Goal: Transaction & Acquisition: Obtain resource

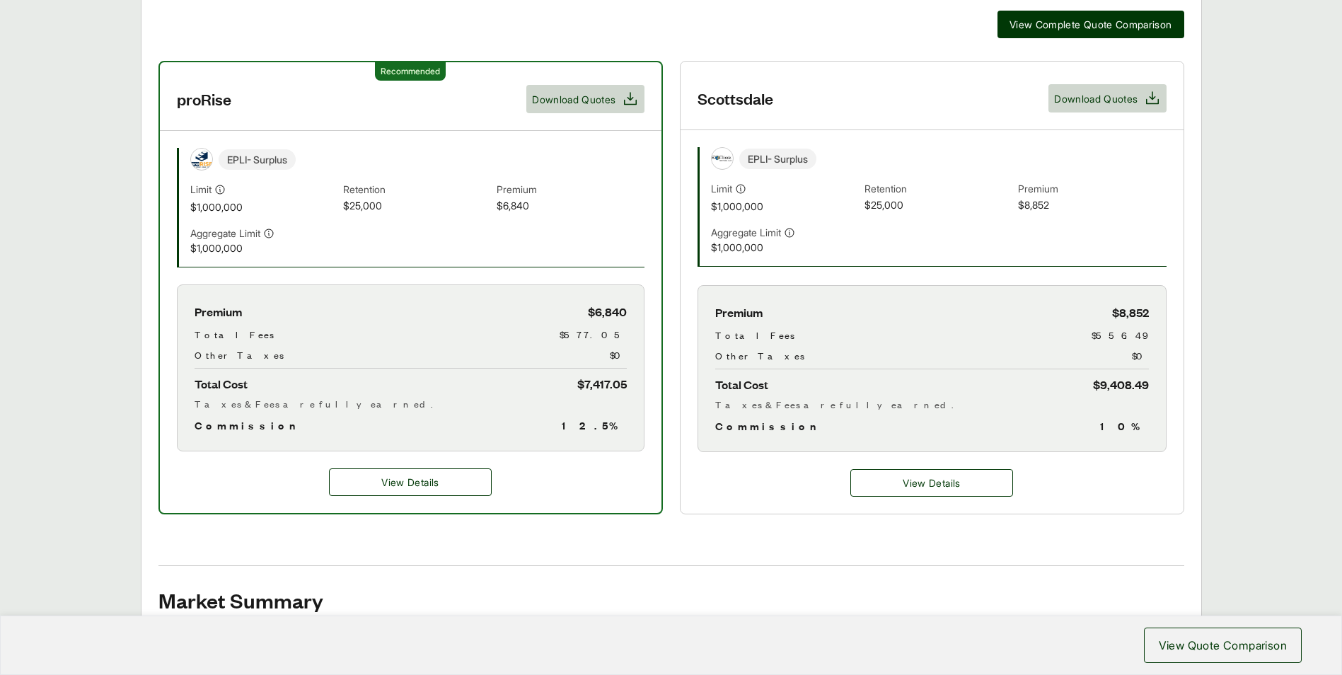
scroll to position [266, 0]
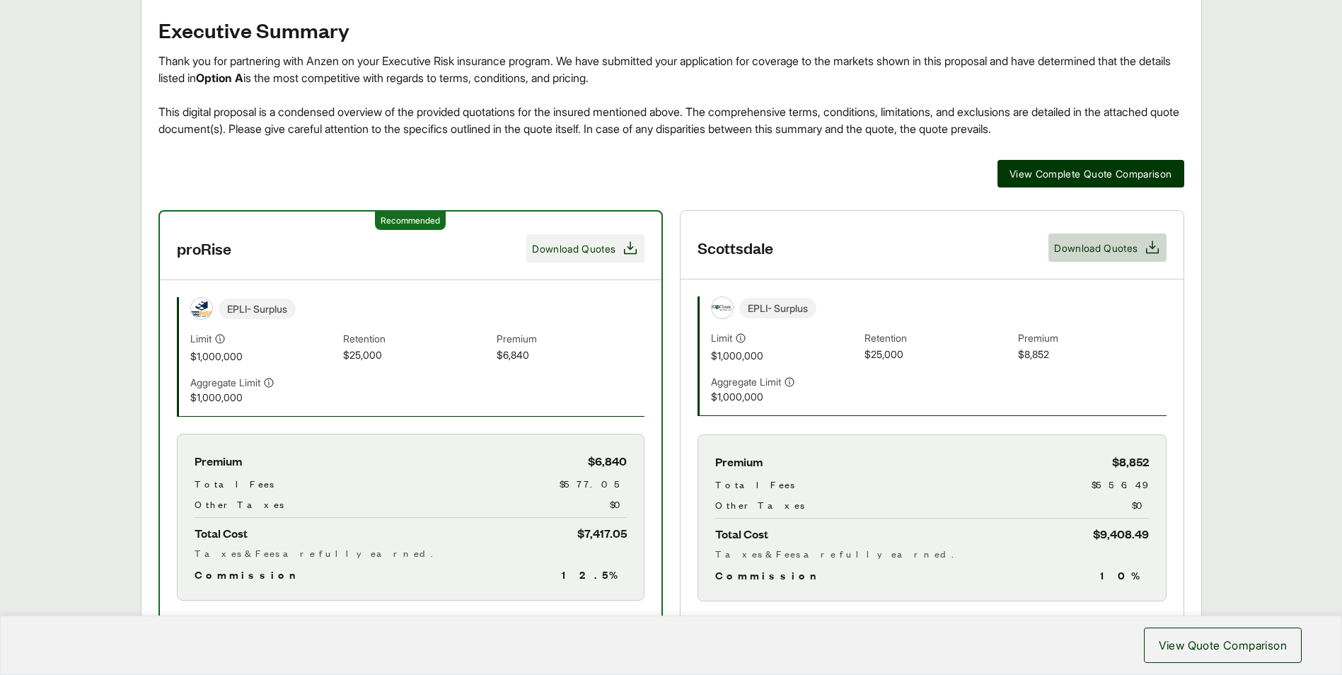
click at [598, 250] on span "Download Quotes" at bounding box center [573, 248] width 83 height 15
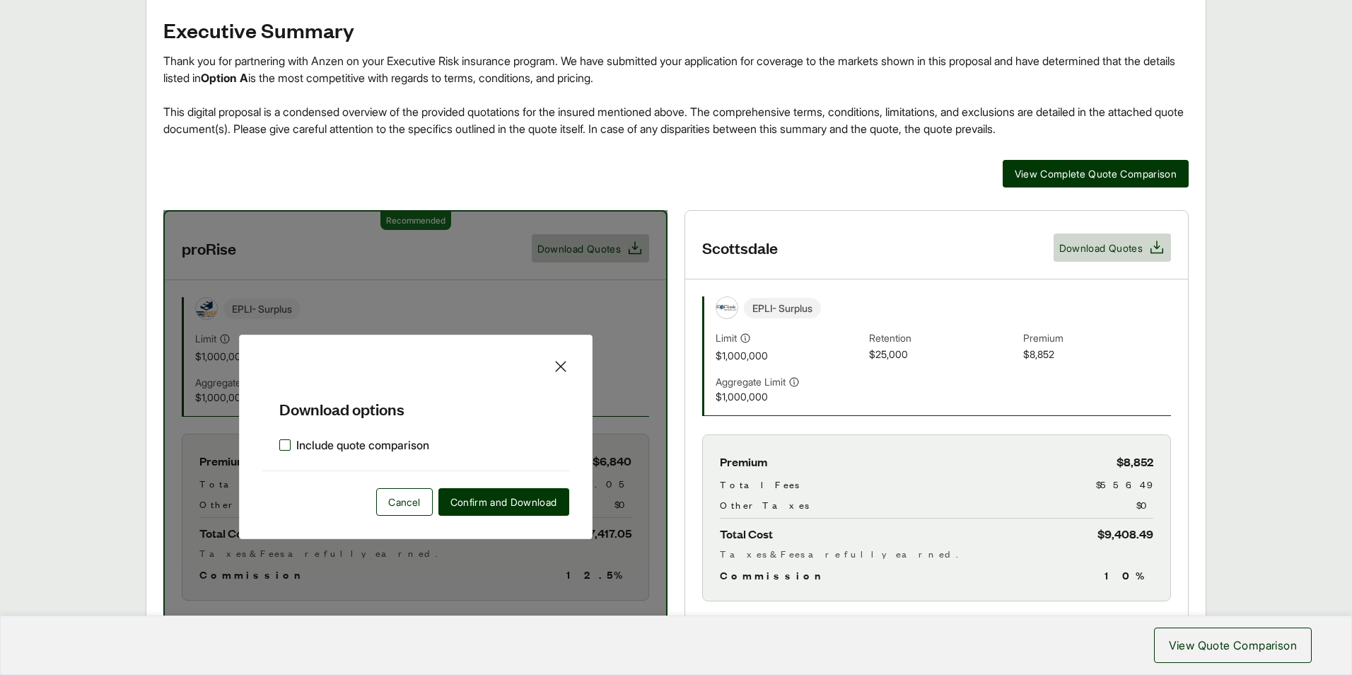
click at [286, 446] on label "Include quote comparison" at bounding box center [354, 444] width 150 height 17
click at [526, 502] on span "Confirm and Download" at bounding box center [504, 501] width 107 height 15
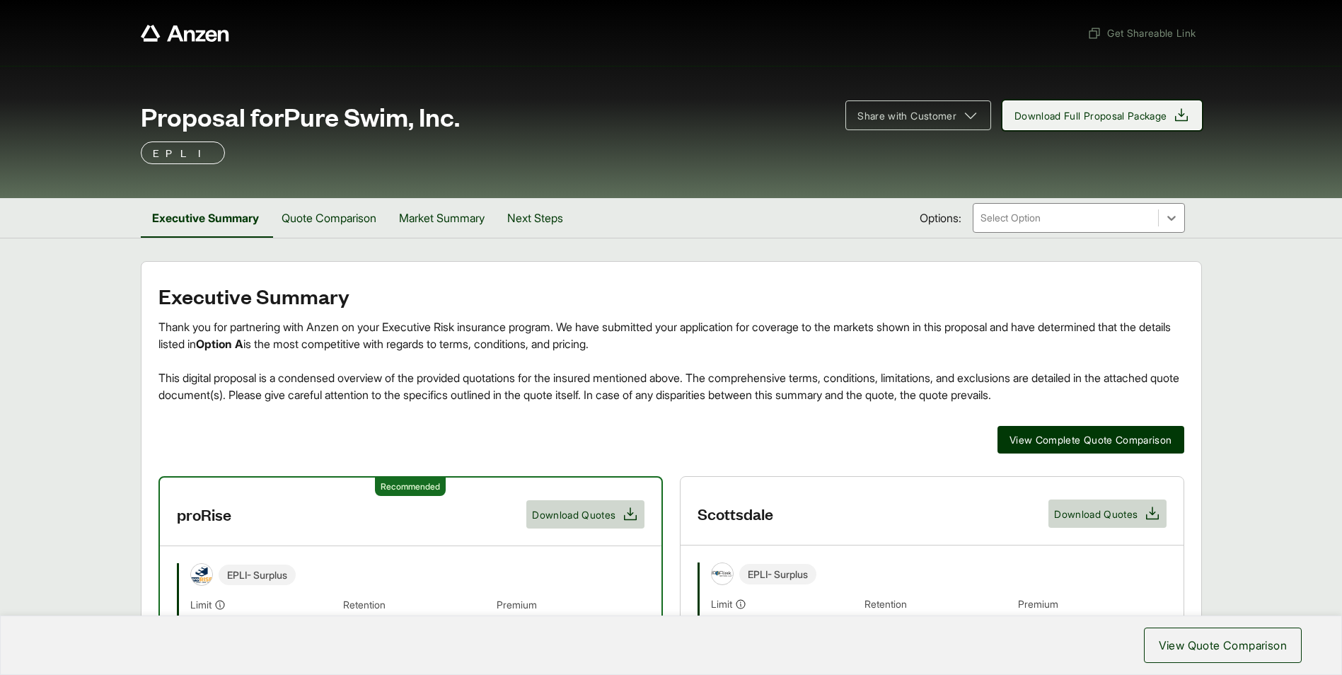
click at [1126, 117] on span "Download Full Proposal Package" at bounding box center [1090, 115] width 153 height 15
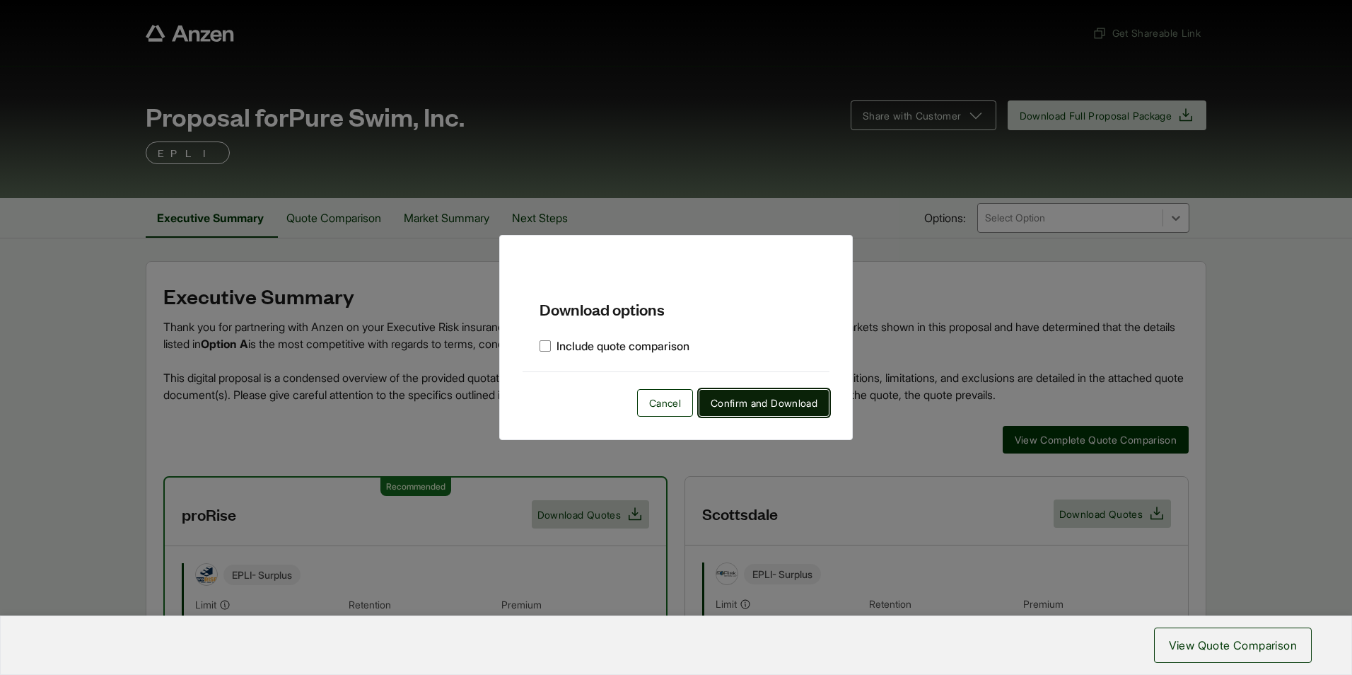
click at [798, 402] on span "Confirm and Download" at bounding box center [764, 402] width 107 height 15
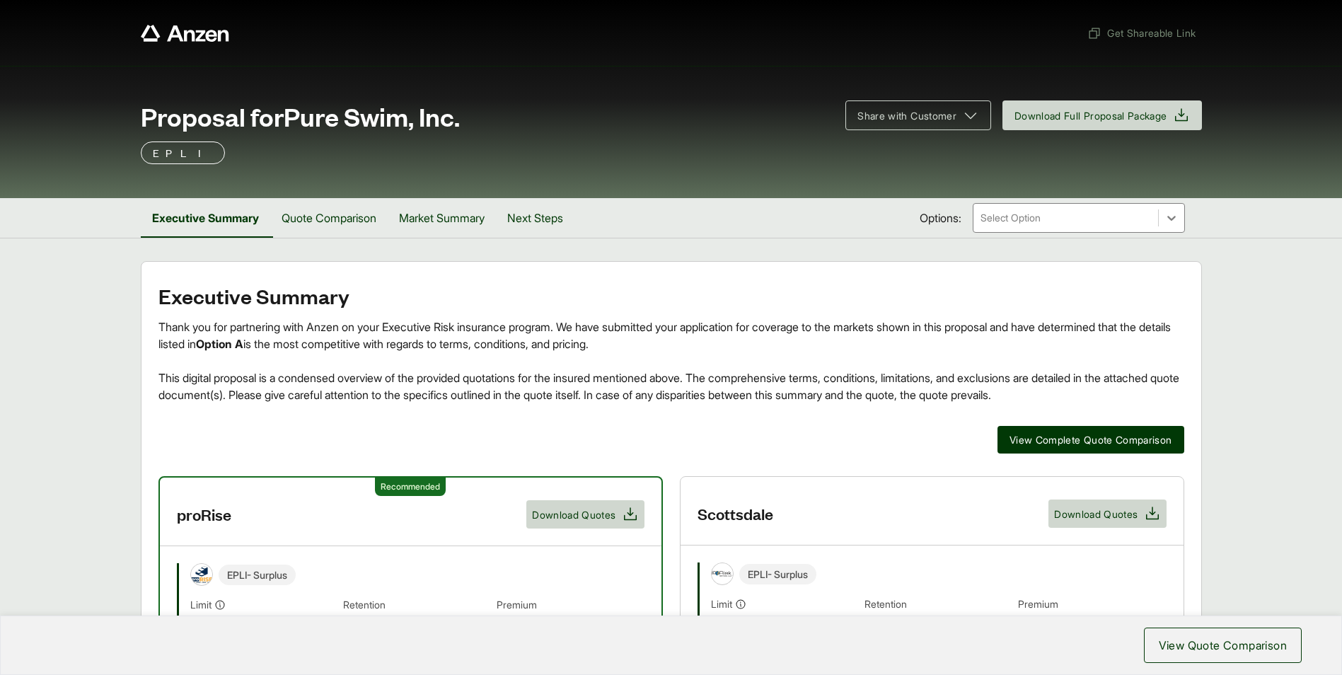
scroll to position [283, 0]
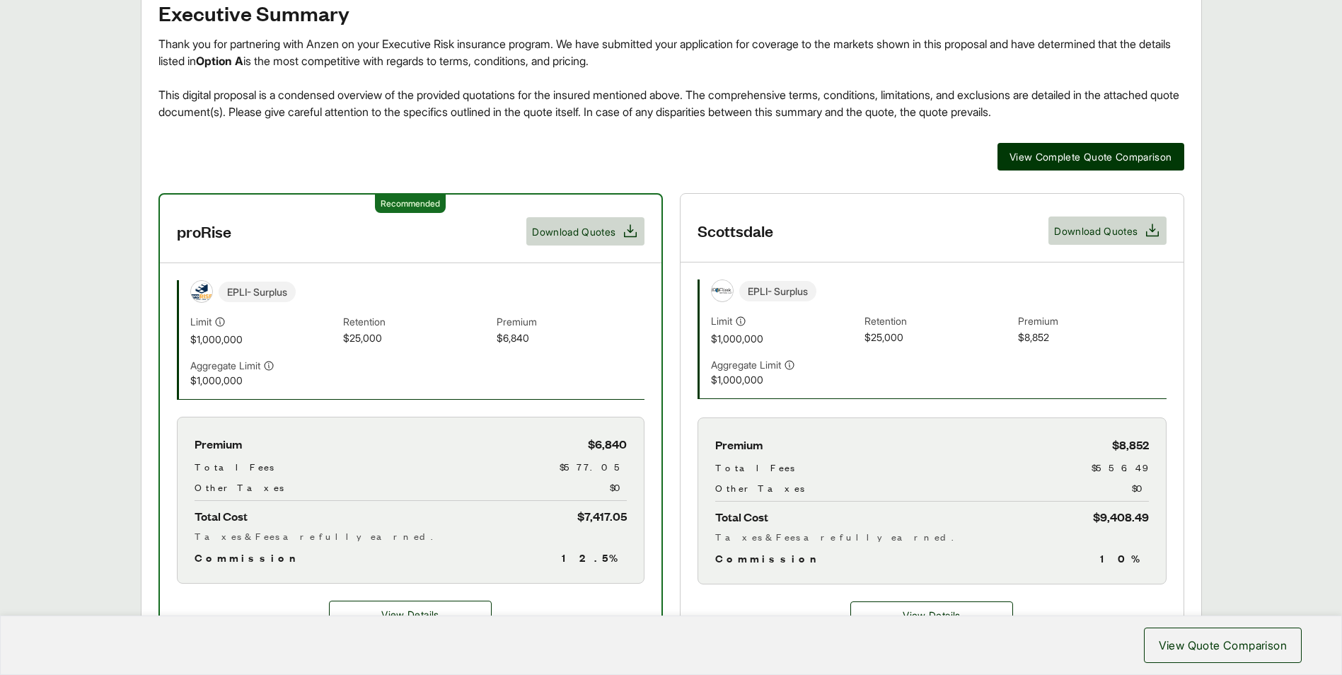
click at [637, 517] on div "Premium $6,840 Total Fees $577.05 Other Taxes $0 Total Cost $7,417.05 Taxes & F…" at bounding box center [411, 500] width 468 height 167
click at [564, 516] on div "Premium $6,840 Total Fees $577.05 Other Taxes $0 Total Cost $7,417.05 Taxes & F…" at bounding box center [411, 500] width 468 height 167
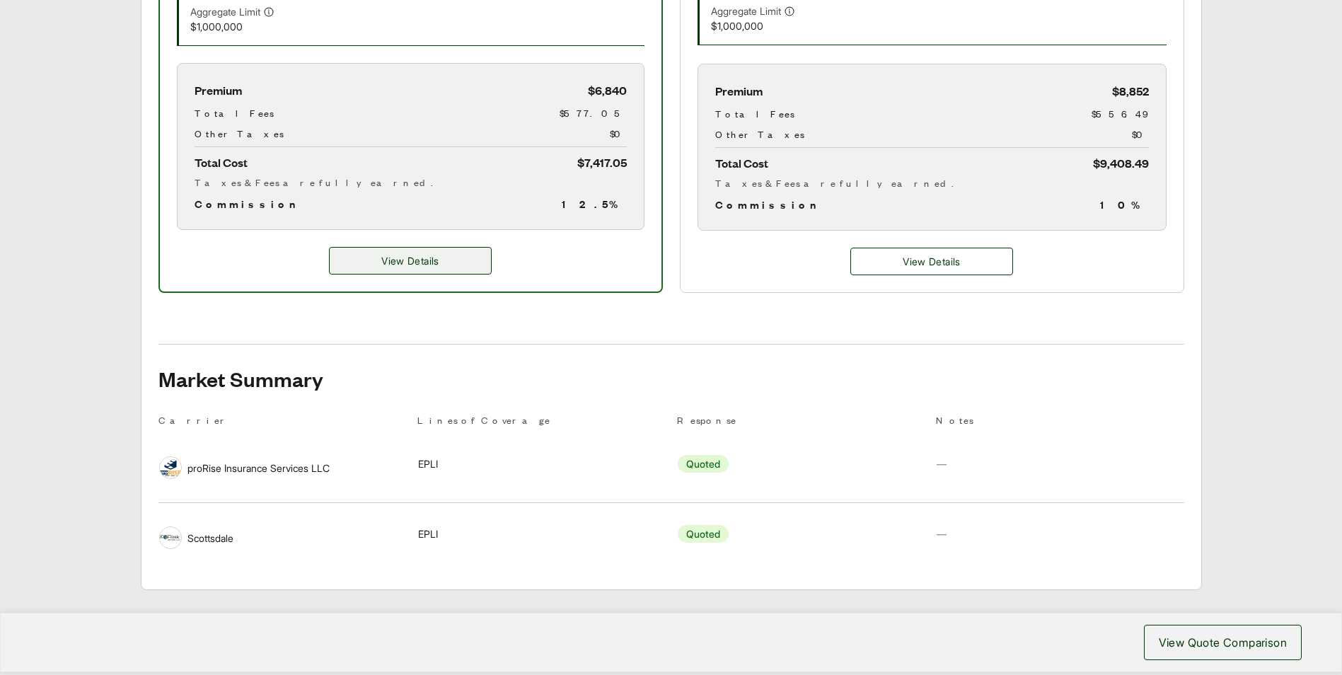
click at [422, 260] on span "View Details" at bounding box center [409, 260] width 57 height 15
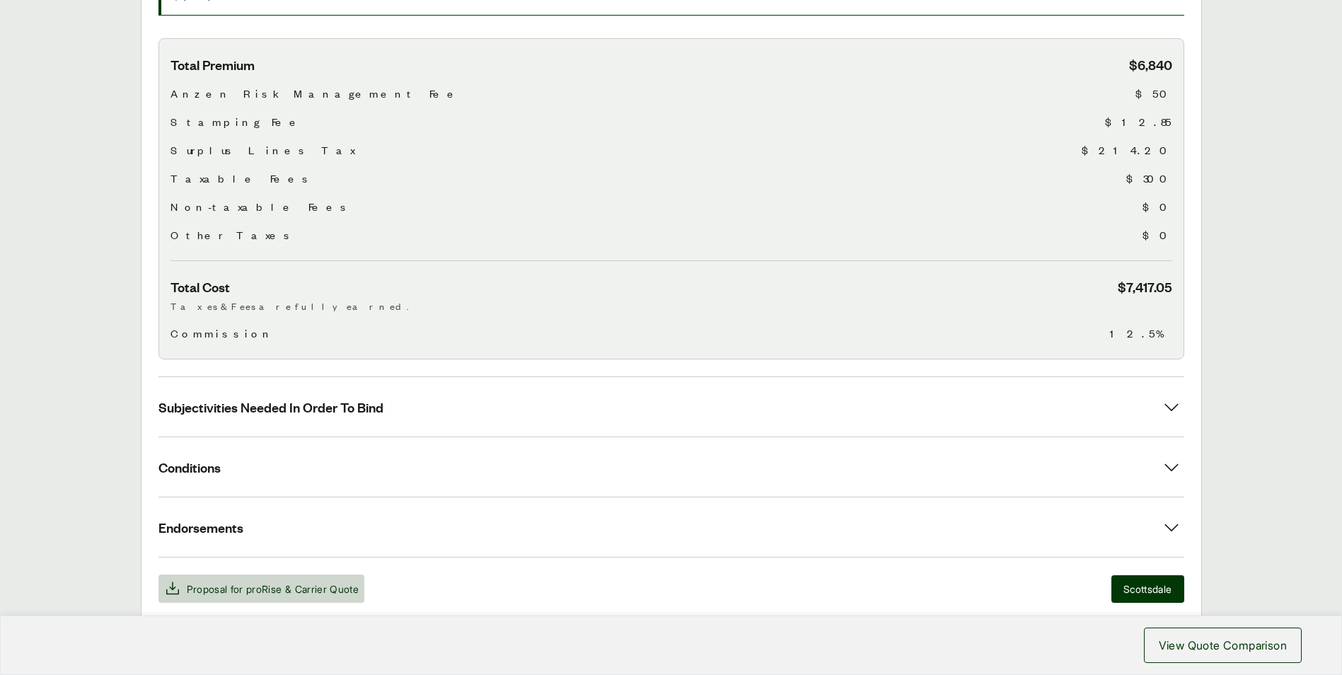
scroll to position [542, 0]
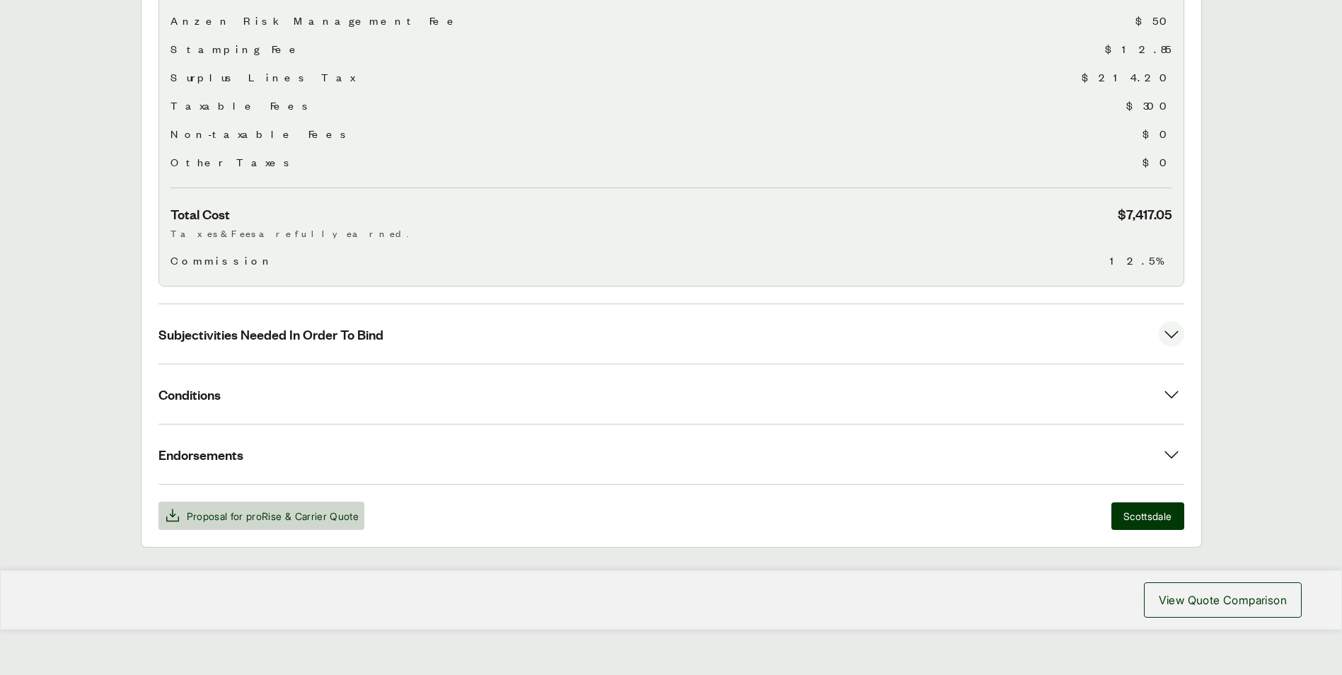
click at [1173, 322] on icon at bounding box center [1171, 333] width 25 height 25
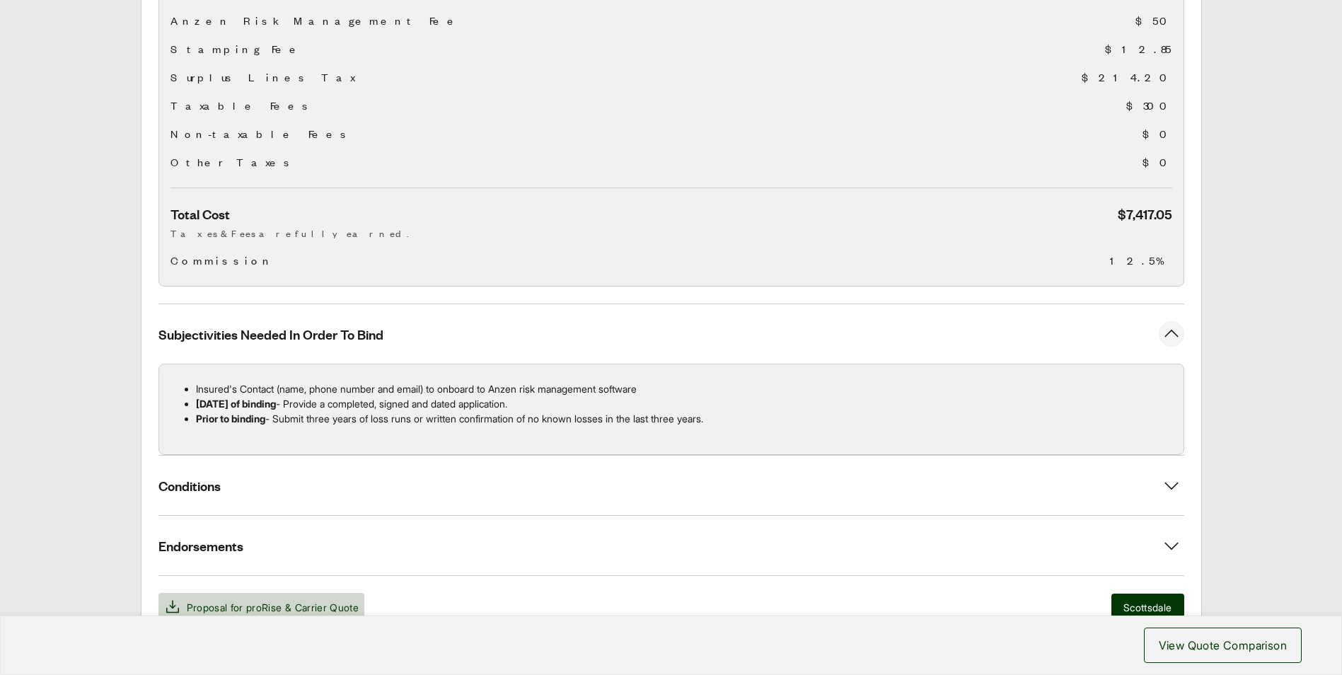
drag, startPoint x: 739, startPoint y: 407, endPoint x: 160, endPoint y: 373, distance: 580.3
click at [160, 373] on div "Insured's Contact (name, phone number and email) to onboard to Anzen risk manag…" at bounding box center [671, 409] width 1026 height 91
copy ul "Insured's Contact (name, phone number and email) to onboard to Anzen risk manag…"
click at [176, 477] on span "Conditions" at bounding box center [189, 486] width 62 height 18
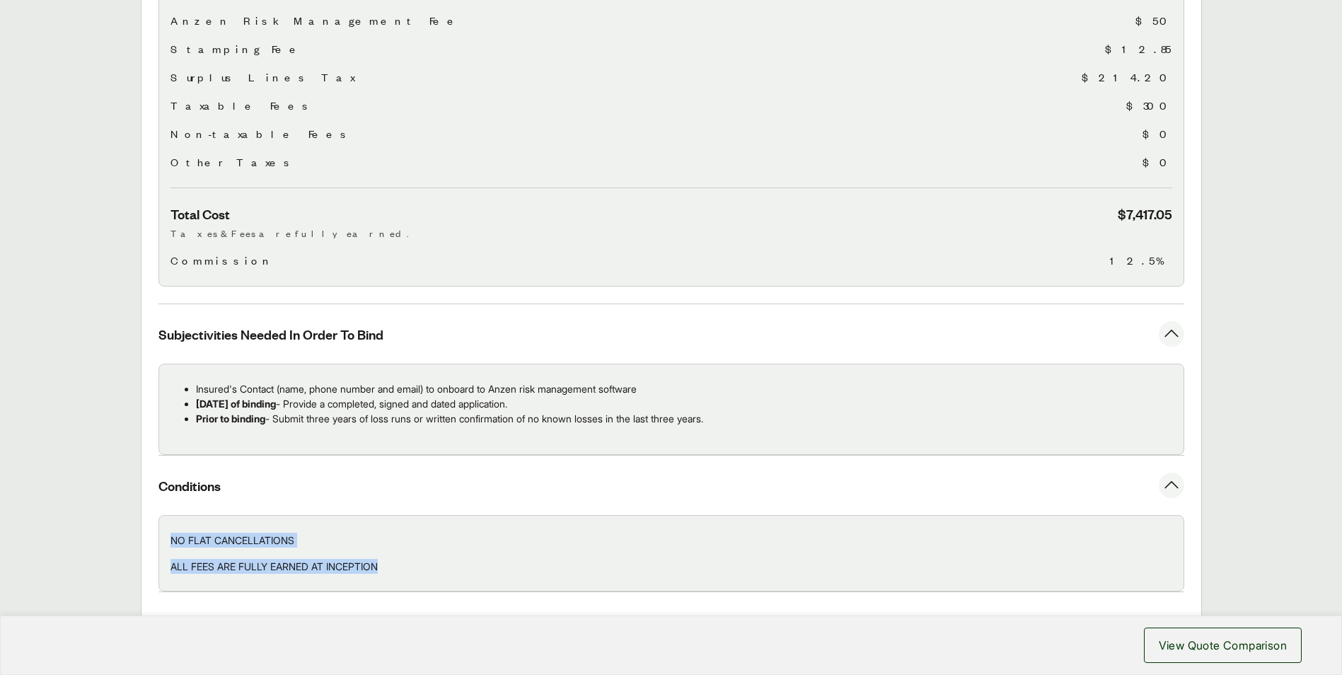
drag, startPoint x: 398, startPoint y: 550, endPoint x: 160, endPoint y: 523, distance: 240.0
click at [160, 523] on div "NO FLAT CANCELLATIONS ALL FEES ARE FULLY EARNED AT INCEPTION" at bounding box center [671, 553] width 1026 height 76
copy div "NO FLAT CANCELLATIONS ALL FEES ARE FULLY EARNED AT INCEPTION"
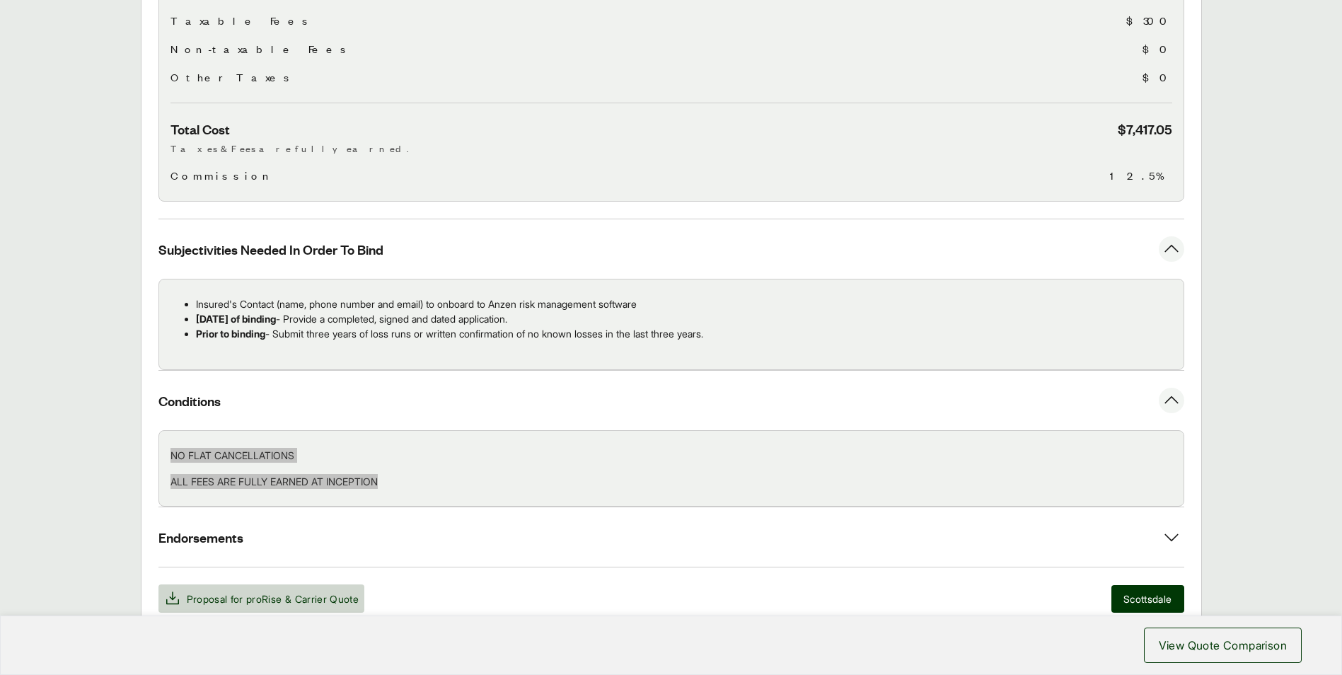
scroll to position [709, 0]
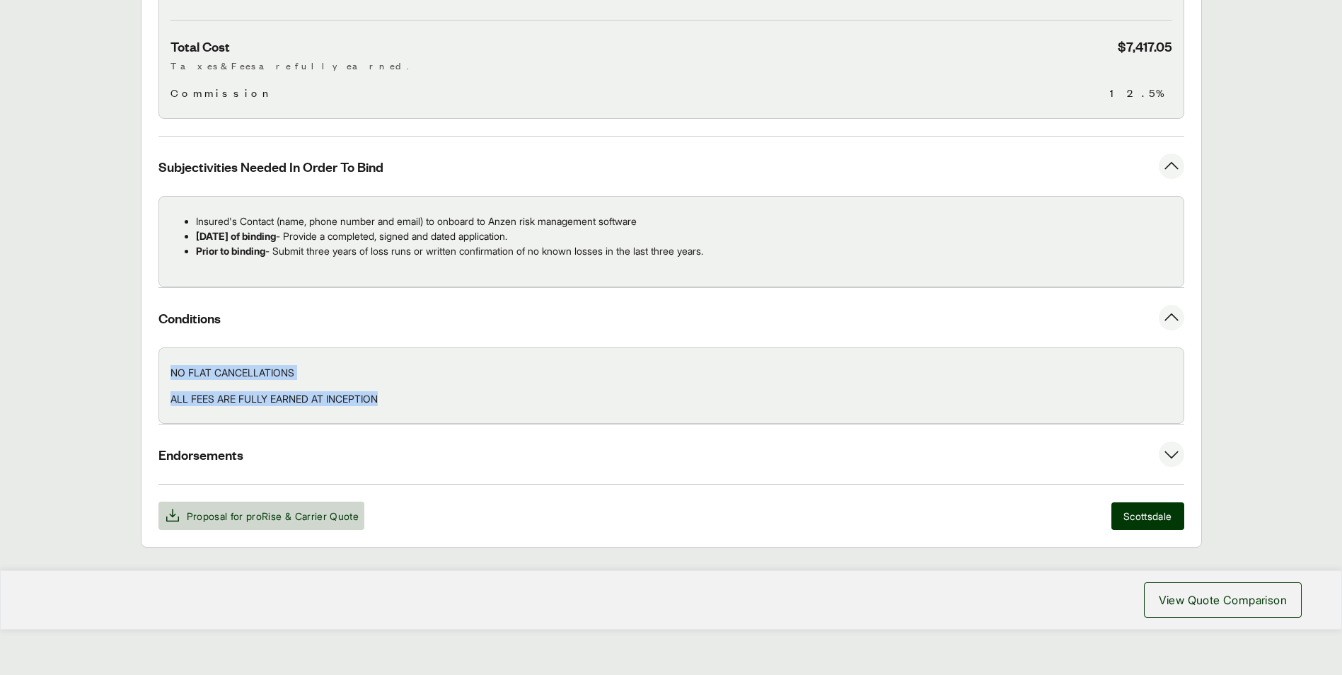
click at [215, 446] on span "Endorsements" at bounding box center [200, 455] width 85 height 18
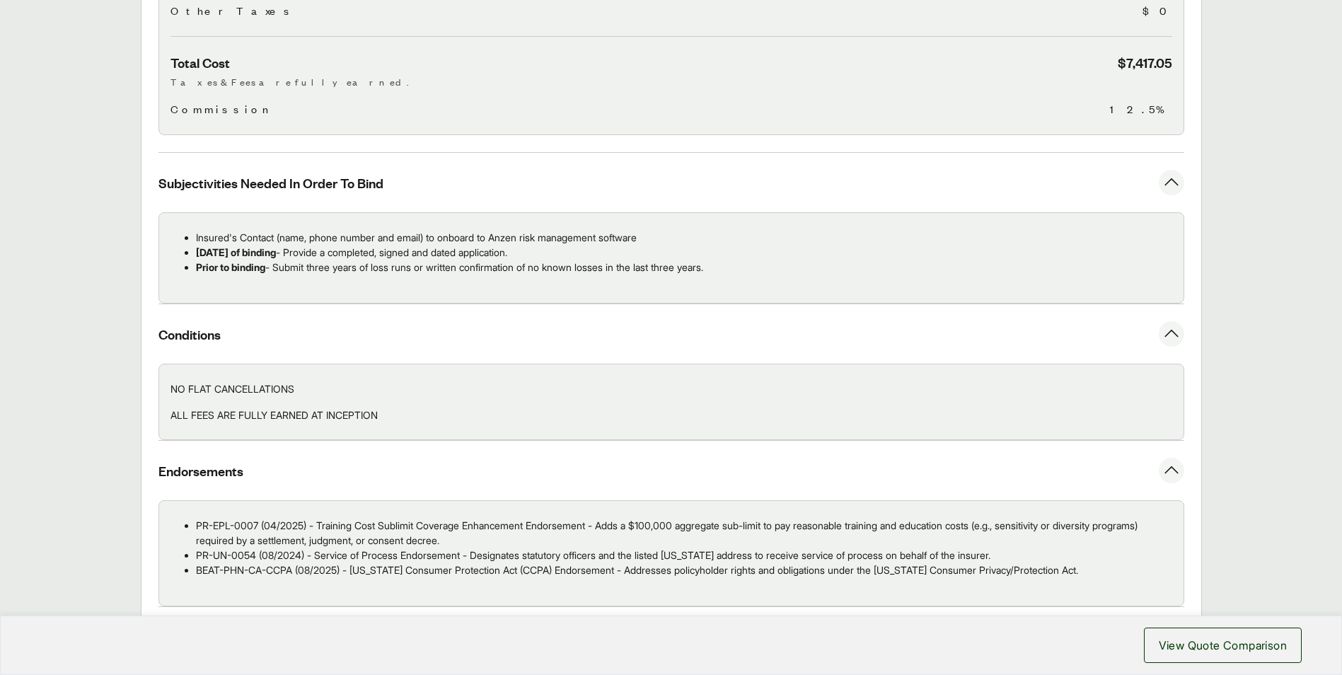
scroll to position [780, 0]
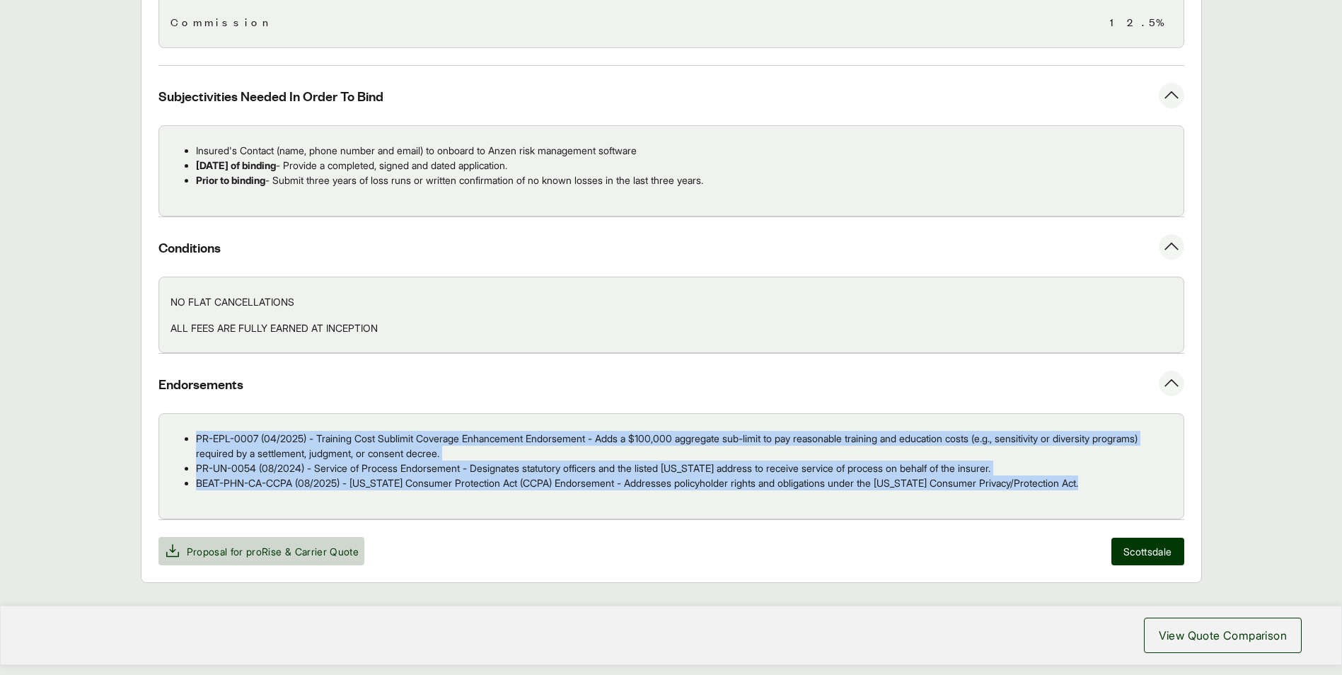
drag, startPoint x: 1102, startPoint y: 468, endPoint x: 132, endPoint y: 430, distance: 971.2
click at [132, 430] on main "Options: proRise proRise proRise Insurance Services LLC Carrier Coverage Limit …" at bounding box center [671, 32] width 1342 height 1102
copy ul "PR-EPL-0007 (04/2025) - Training Cost Sublimit Coverage Enhancement Endorsement…"
click at [344, 545] on span "& Carrier Quote" at bounding box center [322, 551] width 74 height 12
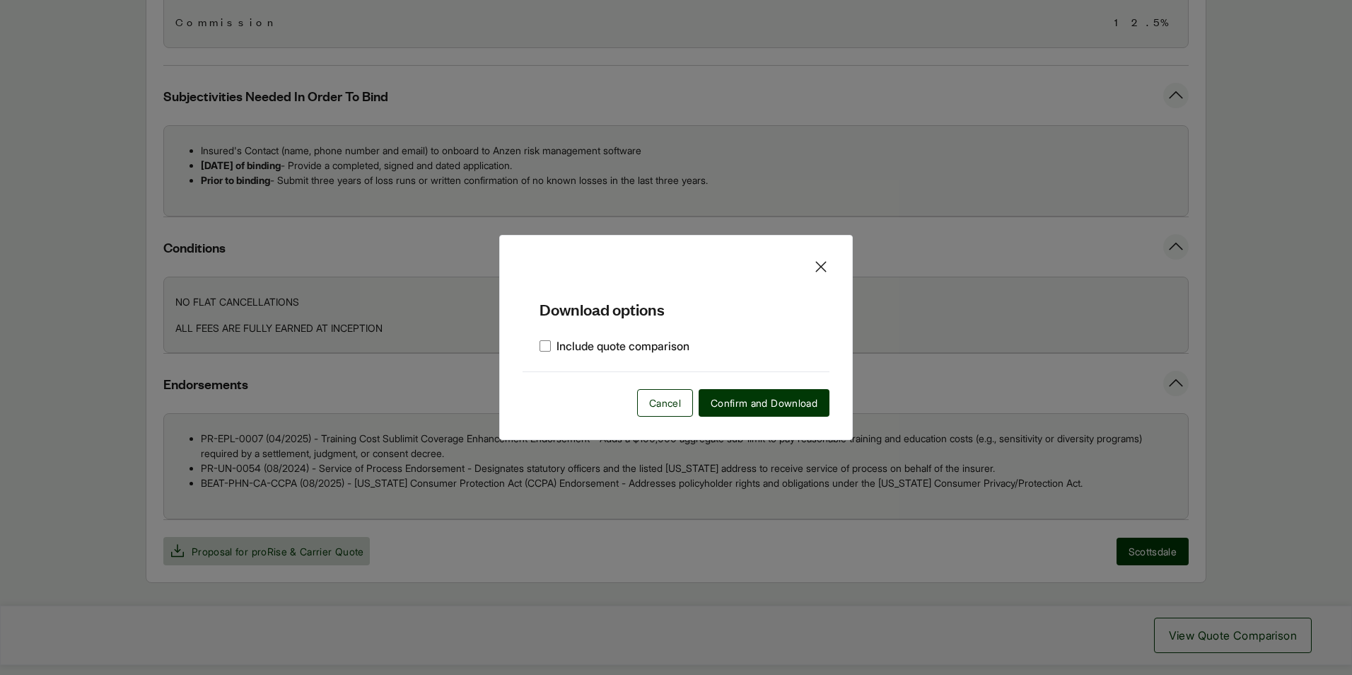
click at [832, 266] on div "Download options Include quote comparison Cancel Confirm and Download" at bounding box center [676, 337] width 354 height 204
click at [803, 272] on div "Download options Include quote comparison Cancel Confirm and Download" at bounding box center [676, 337] width 354 height 204
click at [823, 262] on icon at bounding box center [821, 266] width 17 height 17
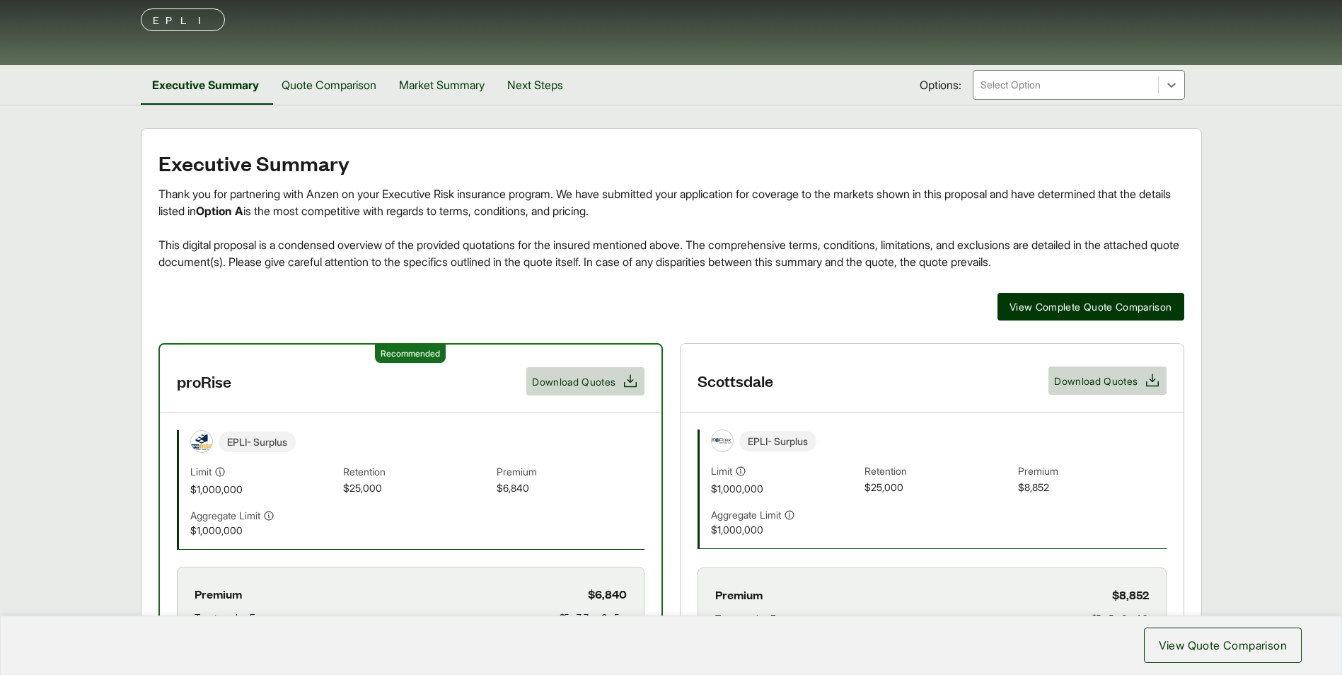
scroll to position [354, 0]
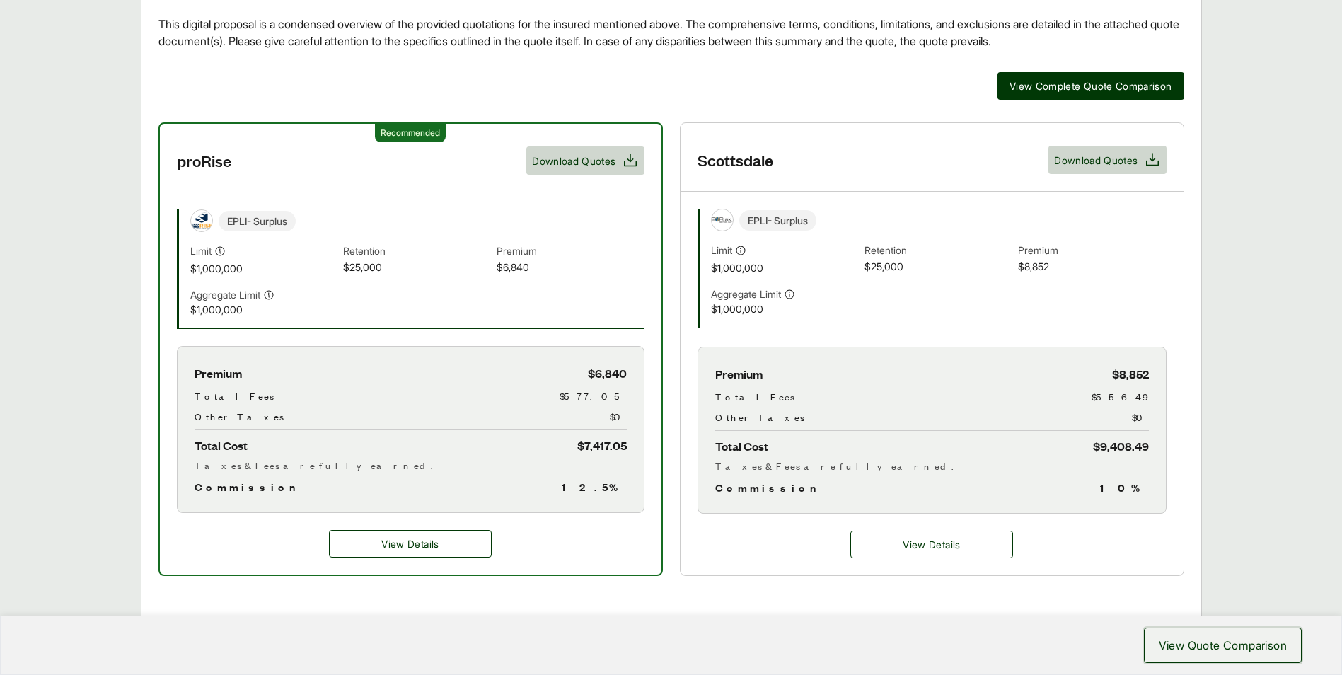
click at [1220, 654] on button "View Quote Comparison" at bounding box center [1223, 644] width 158 height 35
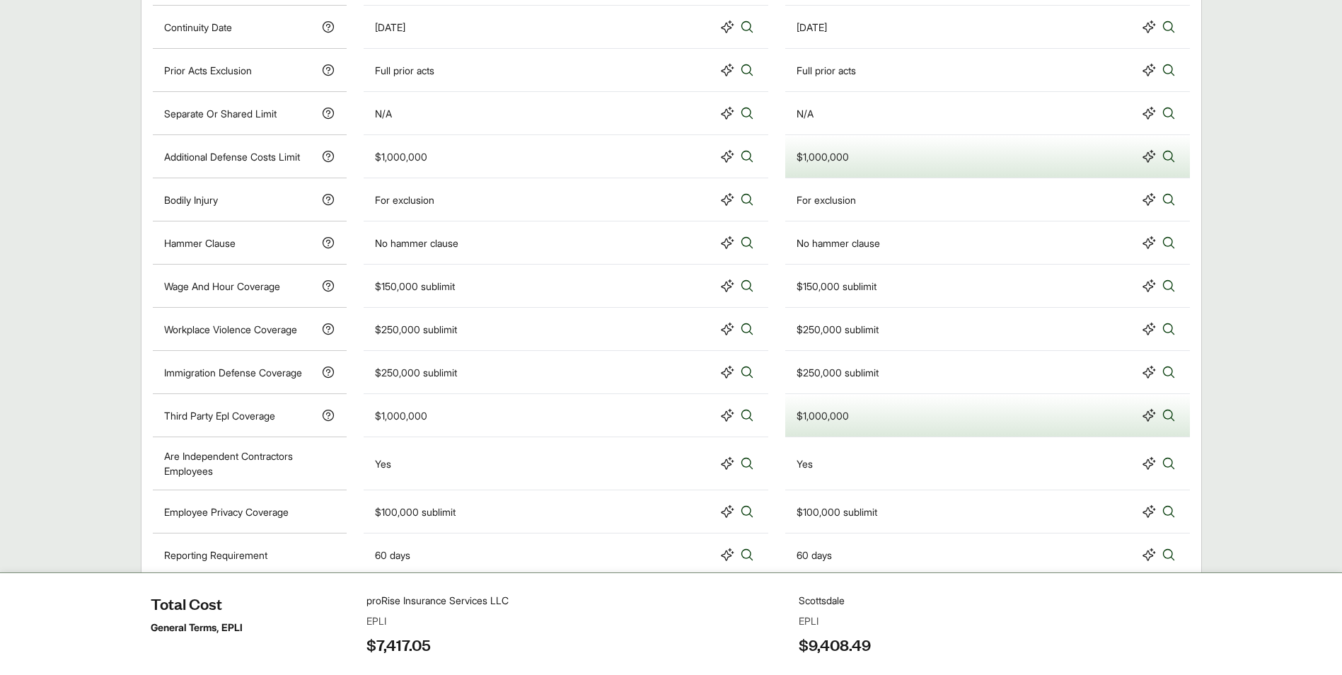
scroll to position [1093, 0]
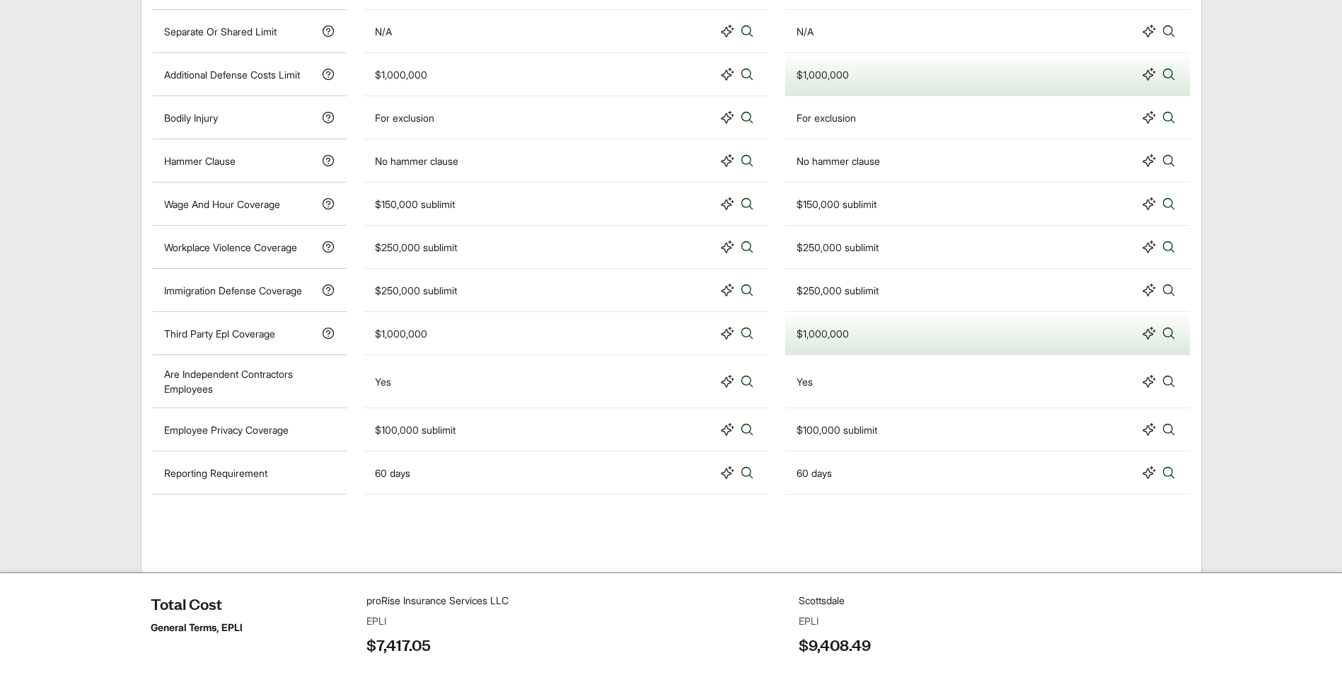
drag, startPoint x: 1268, startPoint y: 152, endPoint x: 1291, endPoint y: 211, distance: 63.6
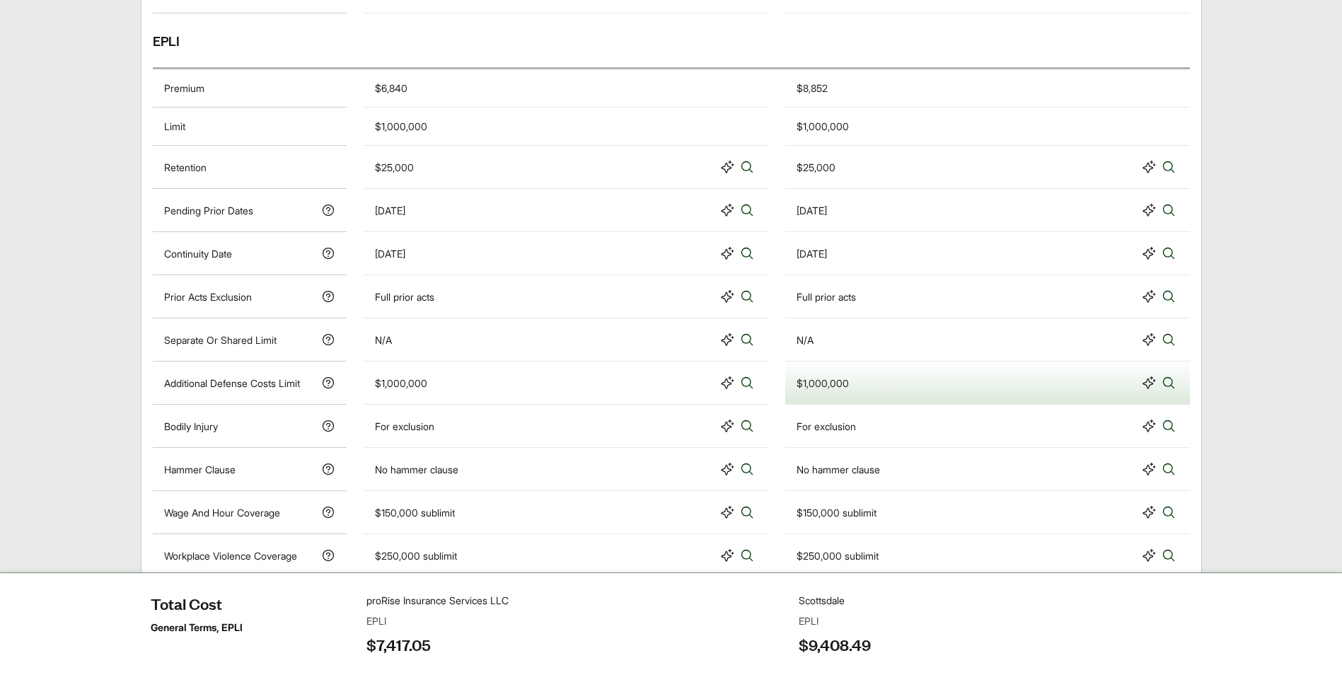
scroll to position [739, 0]
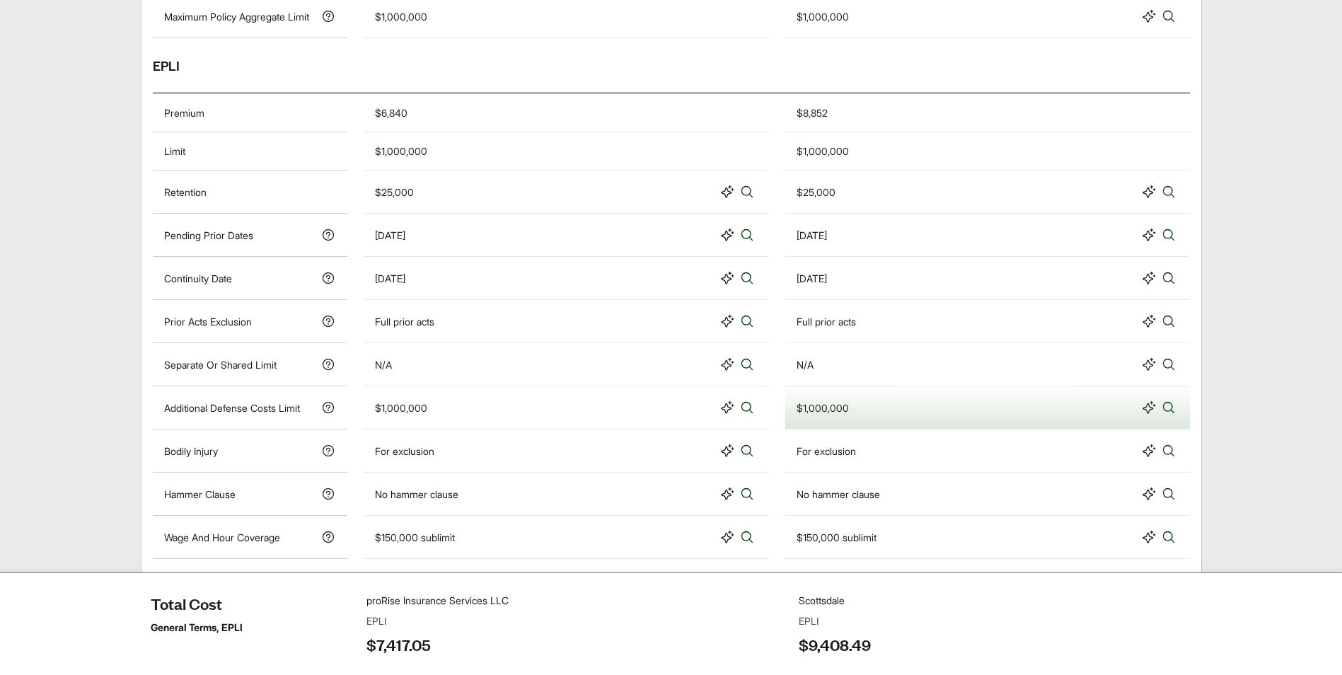
click at [1270, 200] on main "EPLI Recommended EPLI Key Considerations Beta proRise offers materially lower o…" at bounding box center [671, 237] width 1342 height 1430
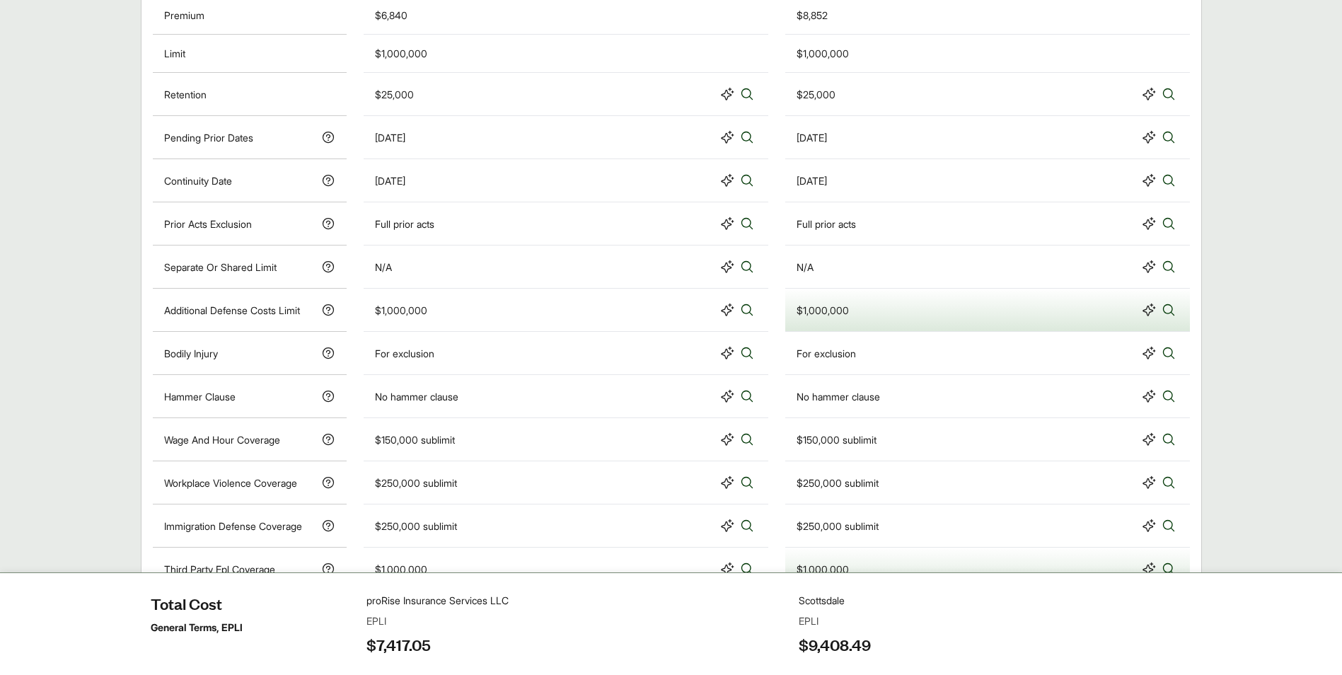
scroll to position [920, 0]
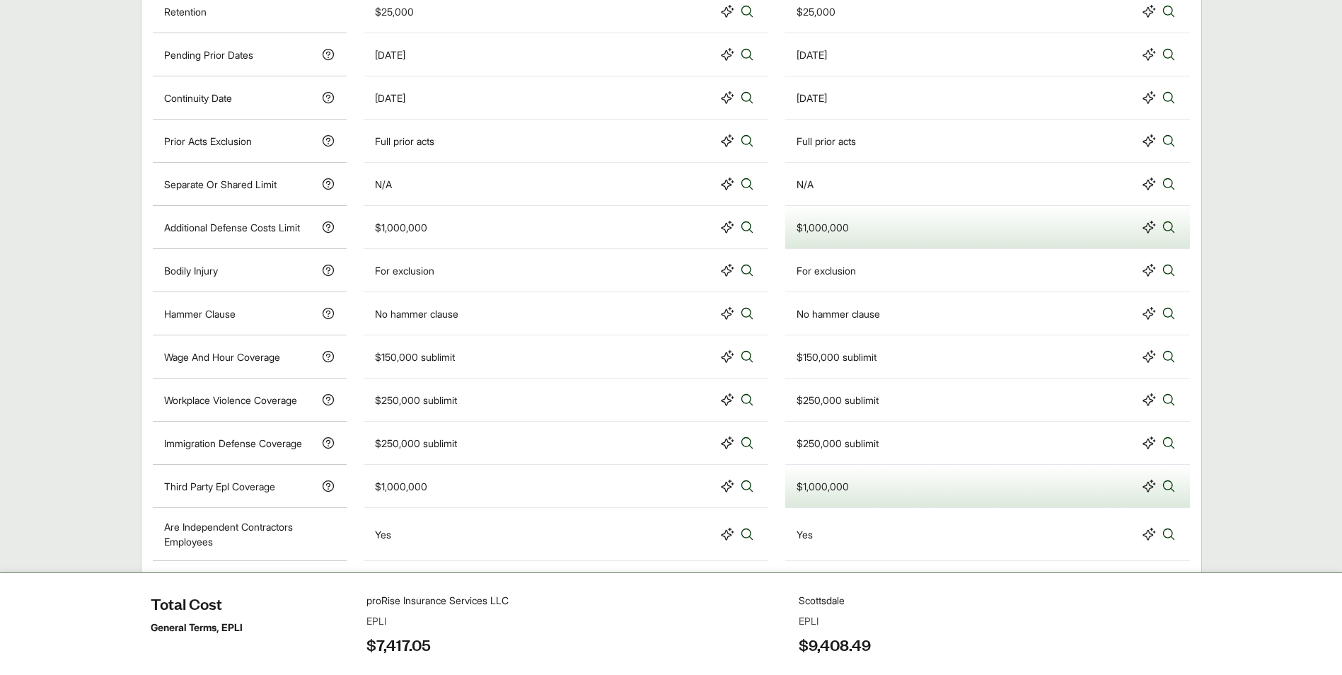
click at [1253, 268] on main "EPLI Recommended EPLI Key Considerations Beta proRise offers materially lower o…" at bounding box center [671, 56] width 1342 height 1430
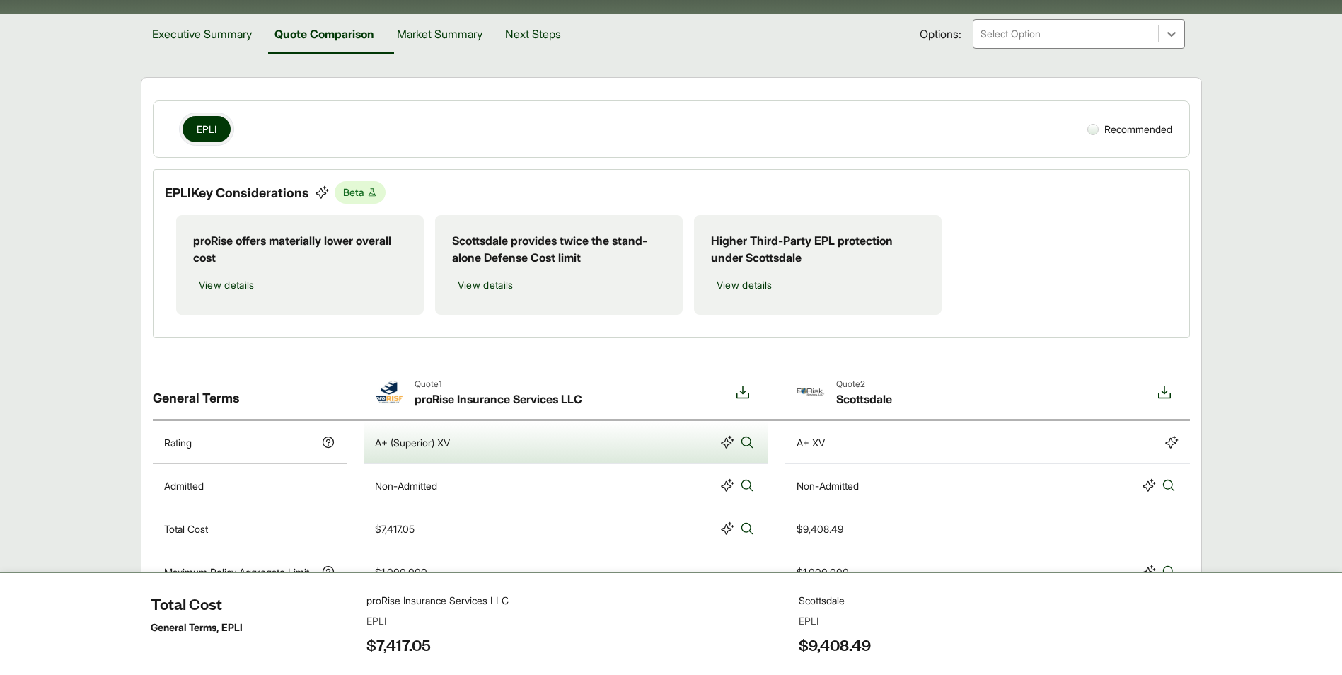
scroll to position [32, 0]
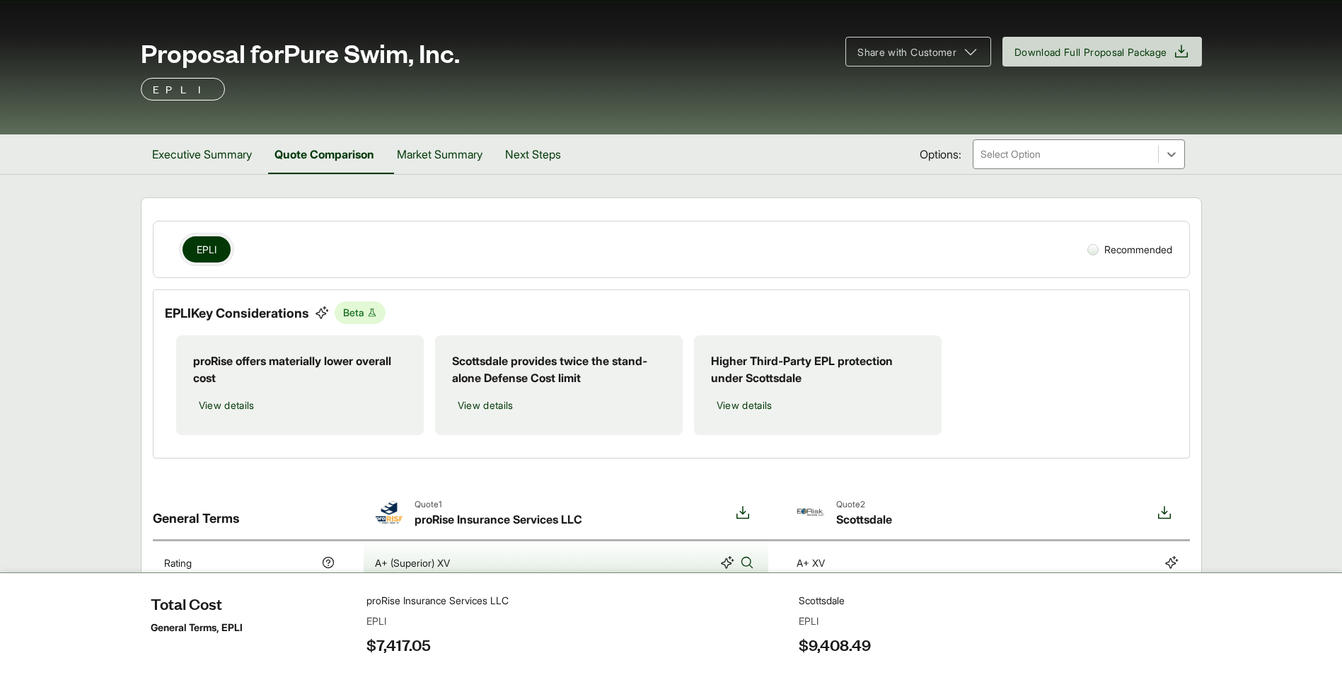
scroll to position [0, 0]
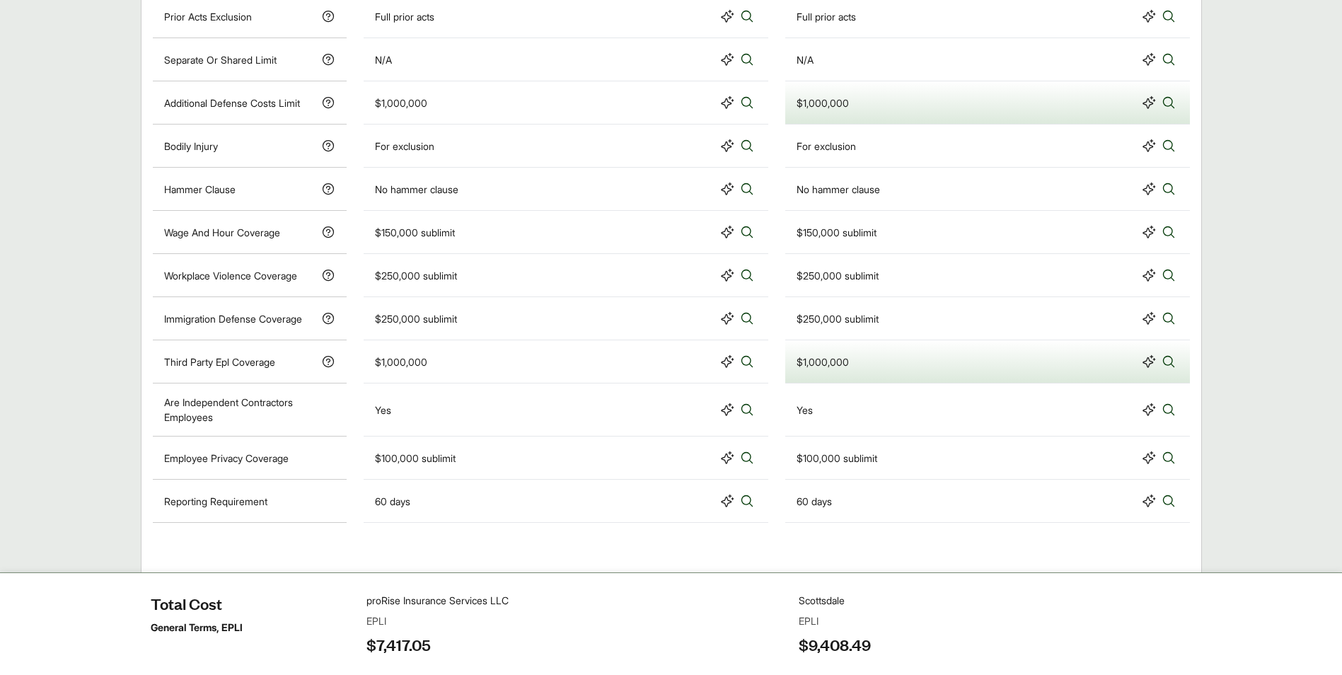
scroll to position [1093, 0]
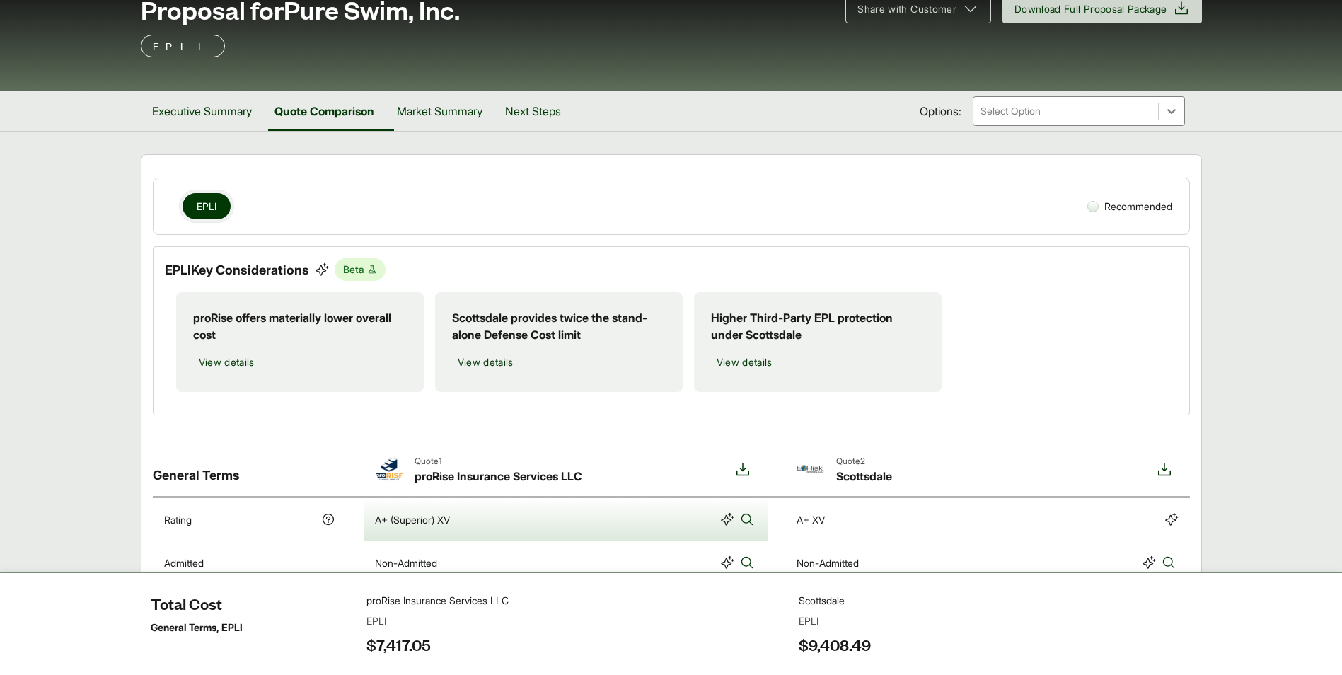
scroll to position [0, 0]
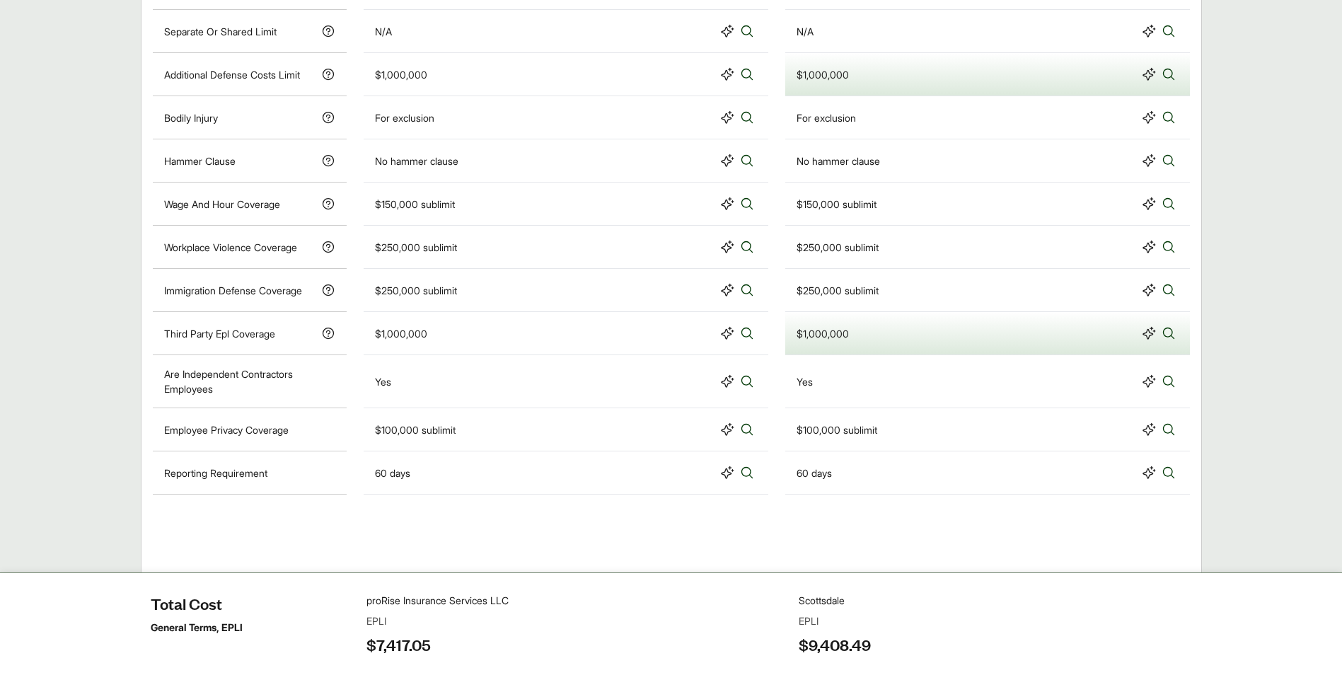
scroll to position [1093, 0]
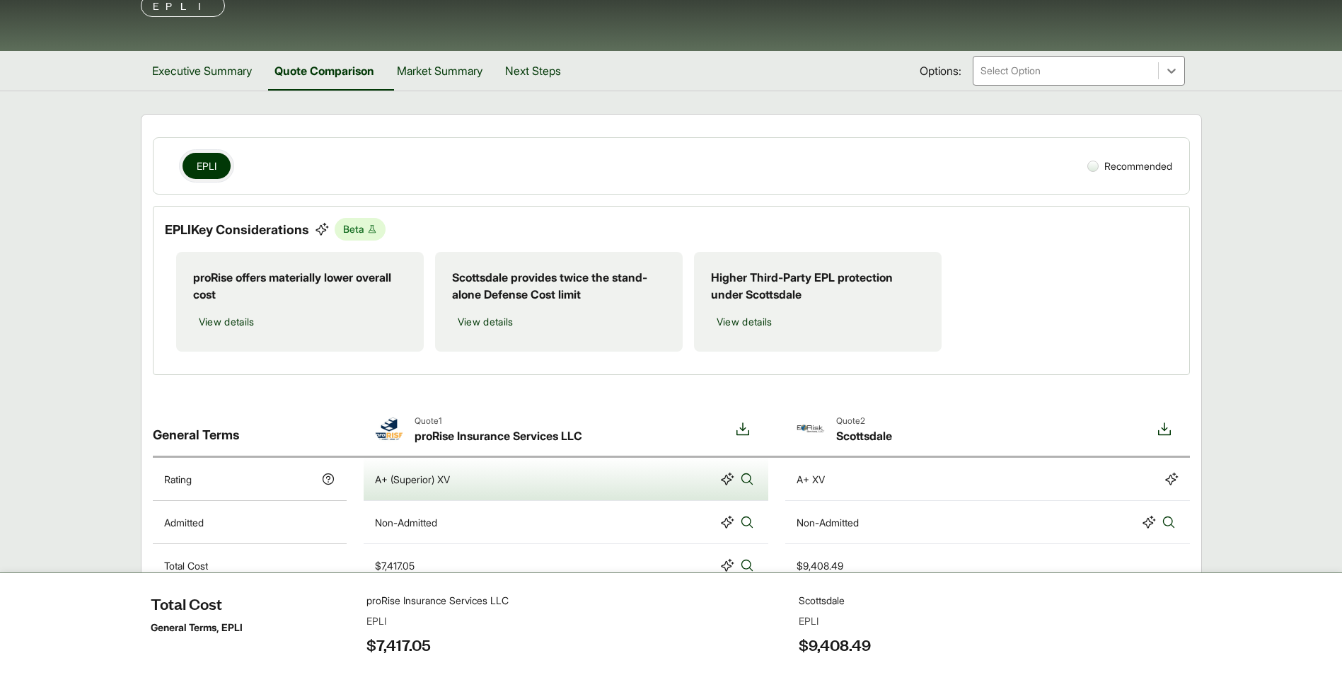
scroll to position [0, 0]
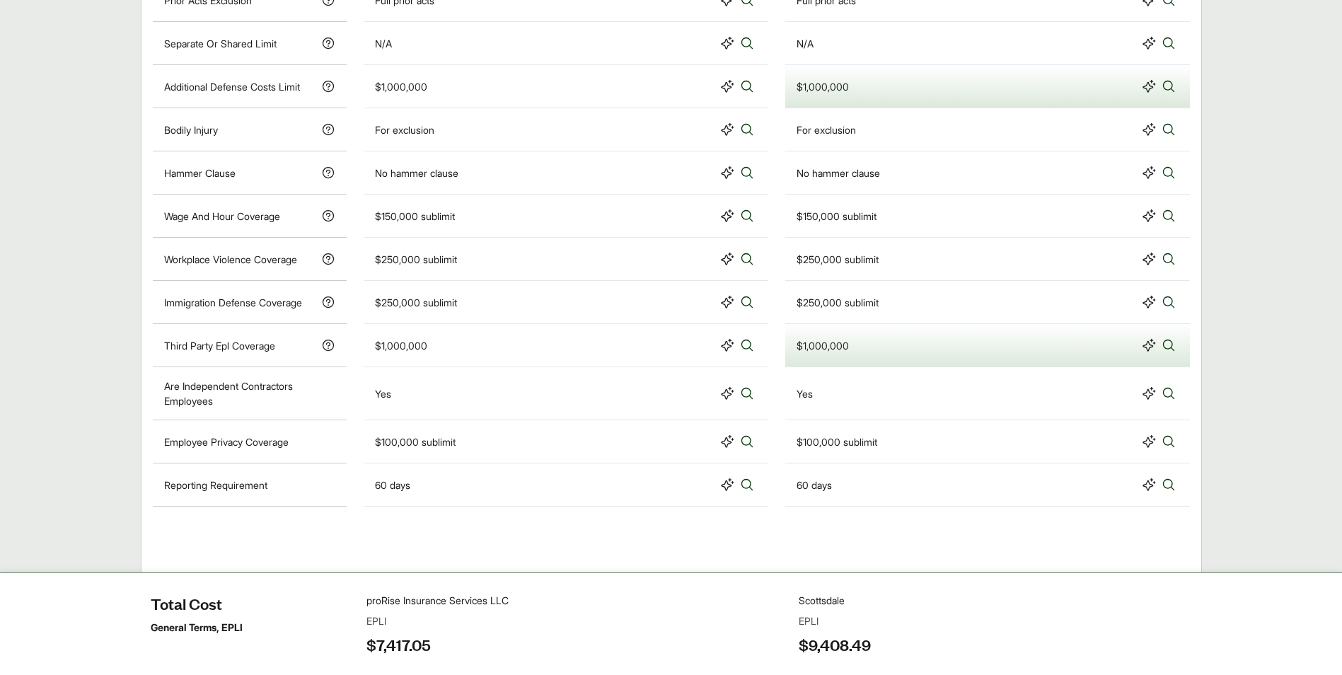
scroll to position [1093, 0]
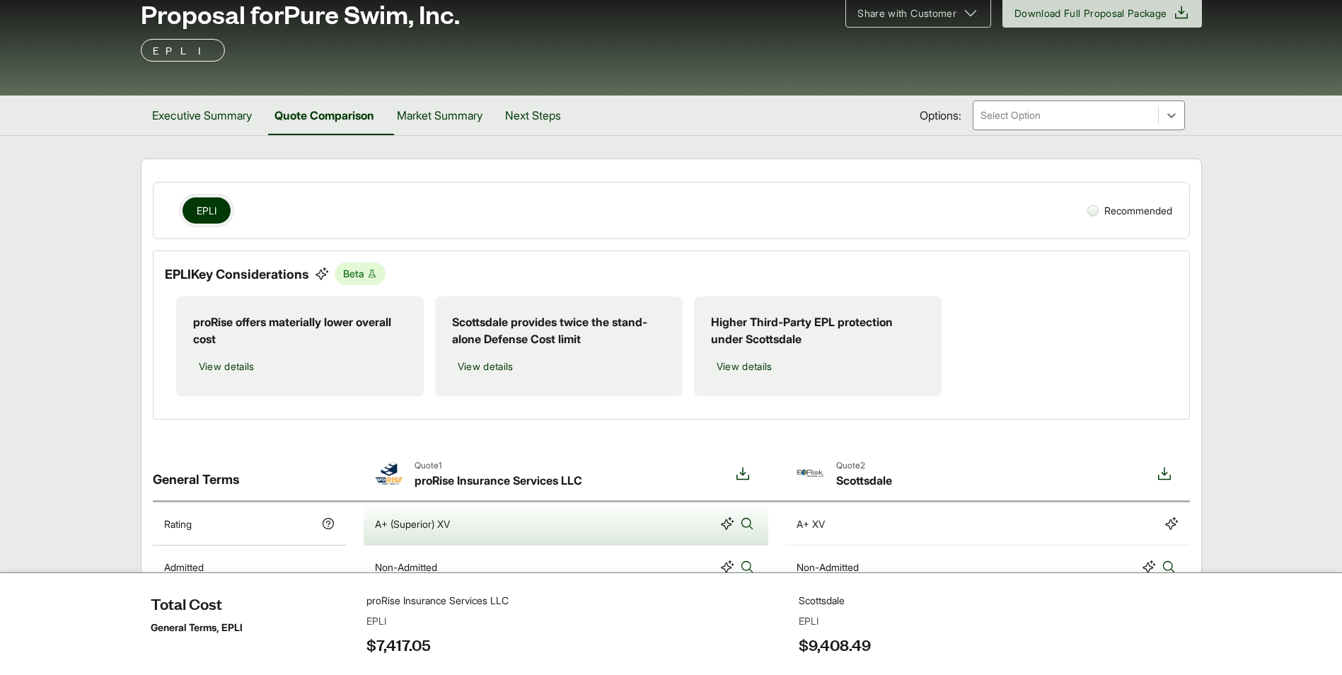
scroll to position [0, 0]
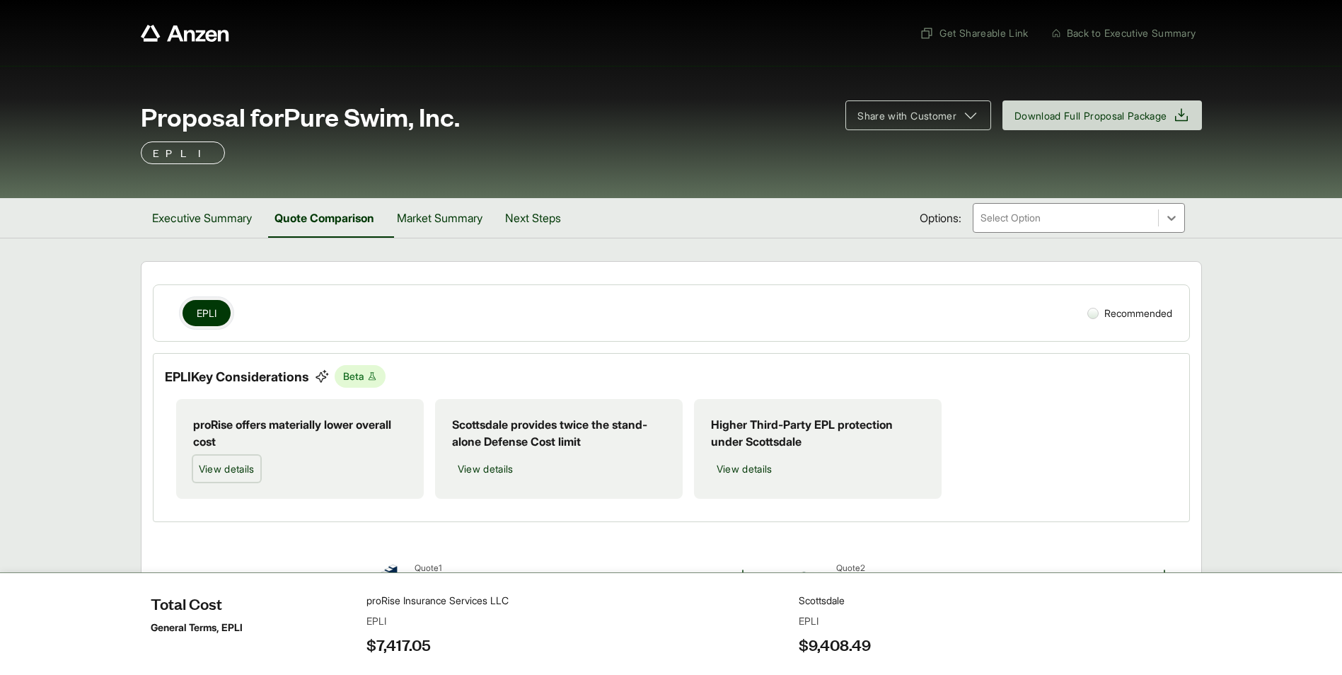
click at [223, 466] on span "View details" at bounding box center [227, 468] width 56 height 15
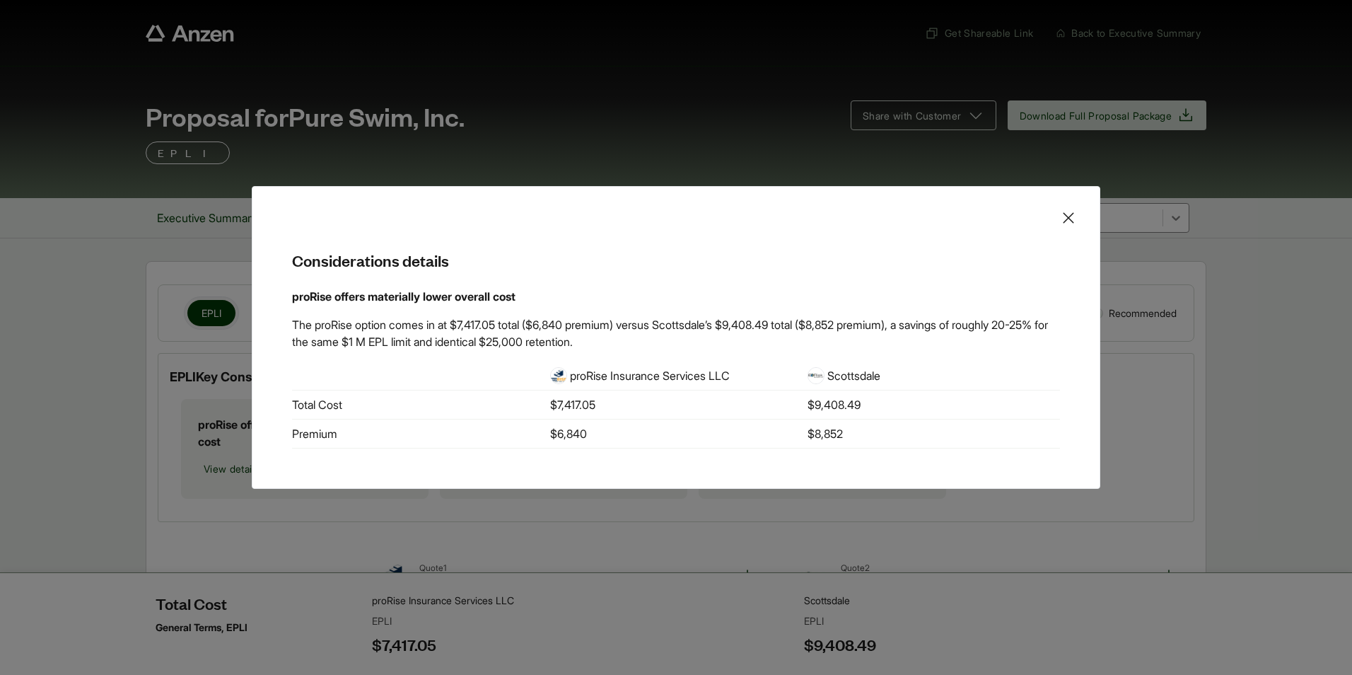
click at [1070, 220] on icon at bounding box center [1068, 217] width 17 height 17
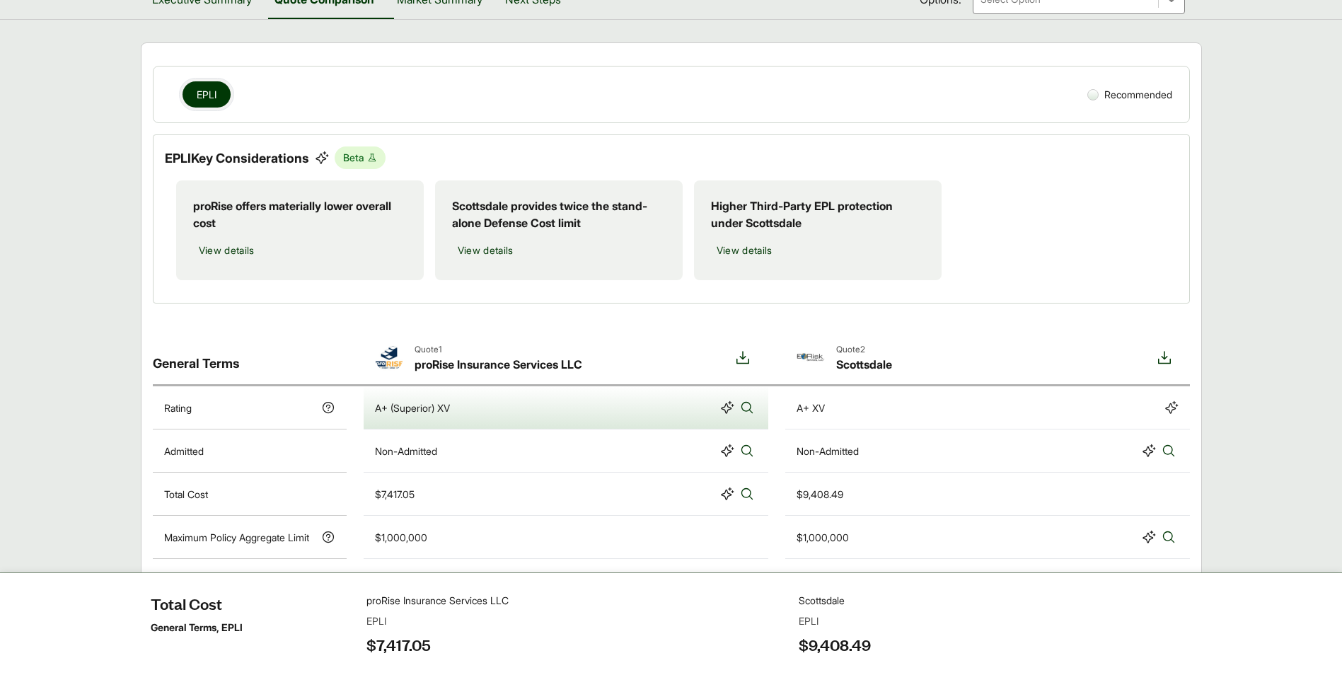
scroll to position [141, 0]
